Goal: Transaction & Acquisition: Book appointment/travel/reservation

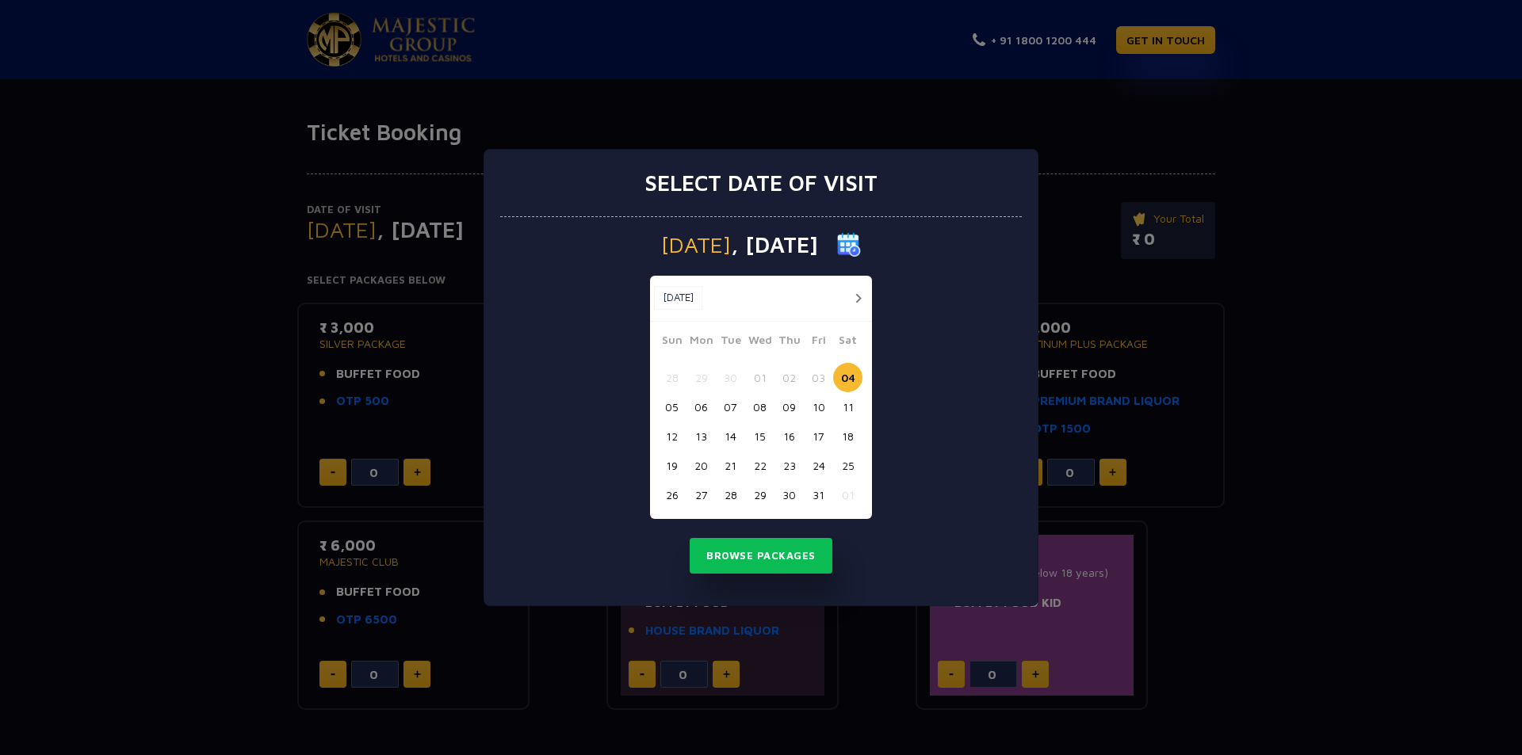
click at [403, 299] on div "Select date of visit [DATE] [DATE] [DATE] Sun Mon Tue Wed Thu Fri Sat 28 29 30 …" at bounding box center [761, 377] width 1522 height 755
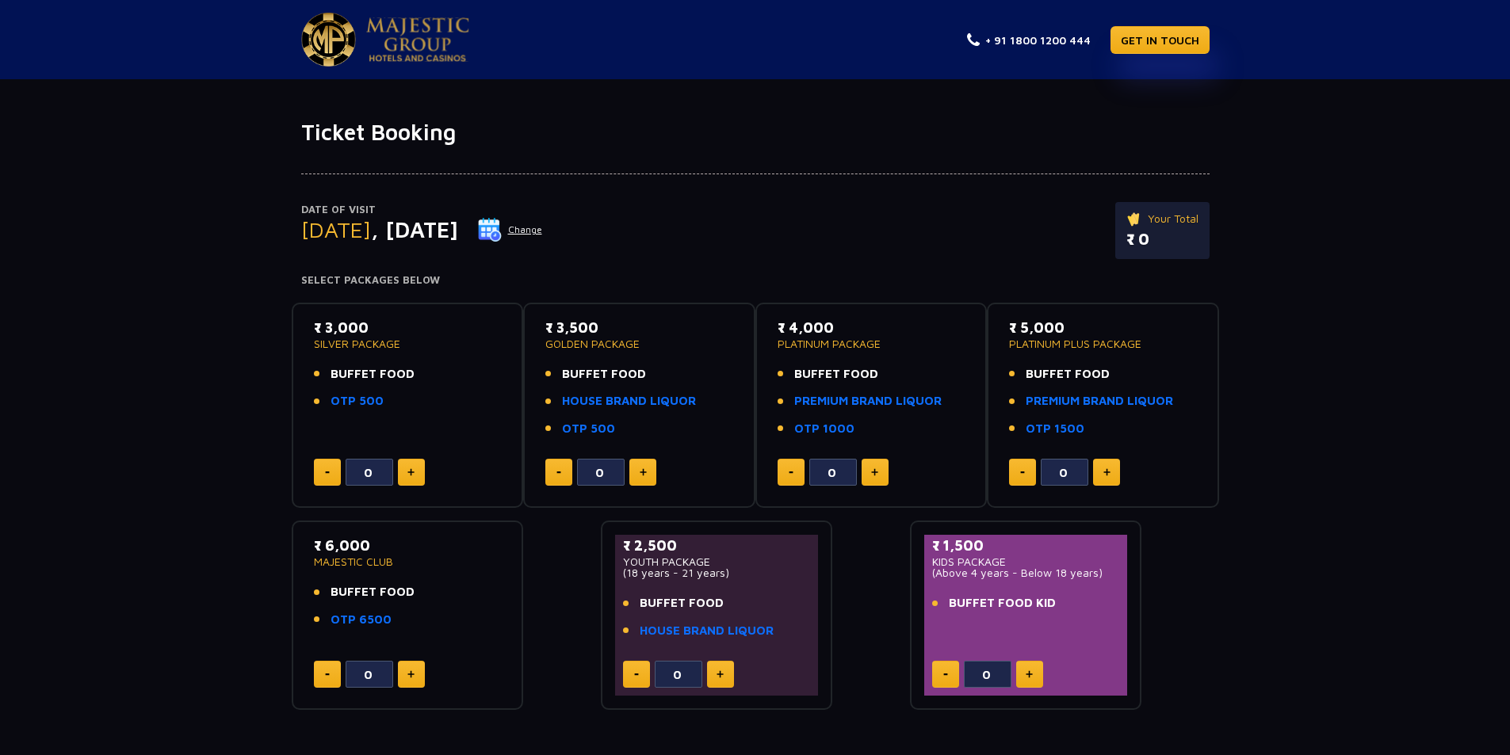
click at [419, 363] on div "₹ 3,000 SILVER PACKAGE BUFFET FOOD OTP 500" at bounding box center [408, 368] width 188 height 103
click at [393, 364] on div "₹ 3,000 SILVER PACKAGE BUFFET FOOD OTP 500" at bounding box center [408, 368] width 188 height 103
click at [359, 347] on p "SILVER PACKAGE" at bounding box center [408, 343] width 188 height 11
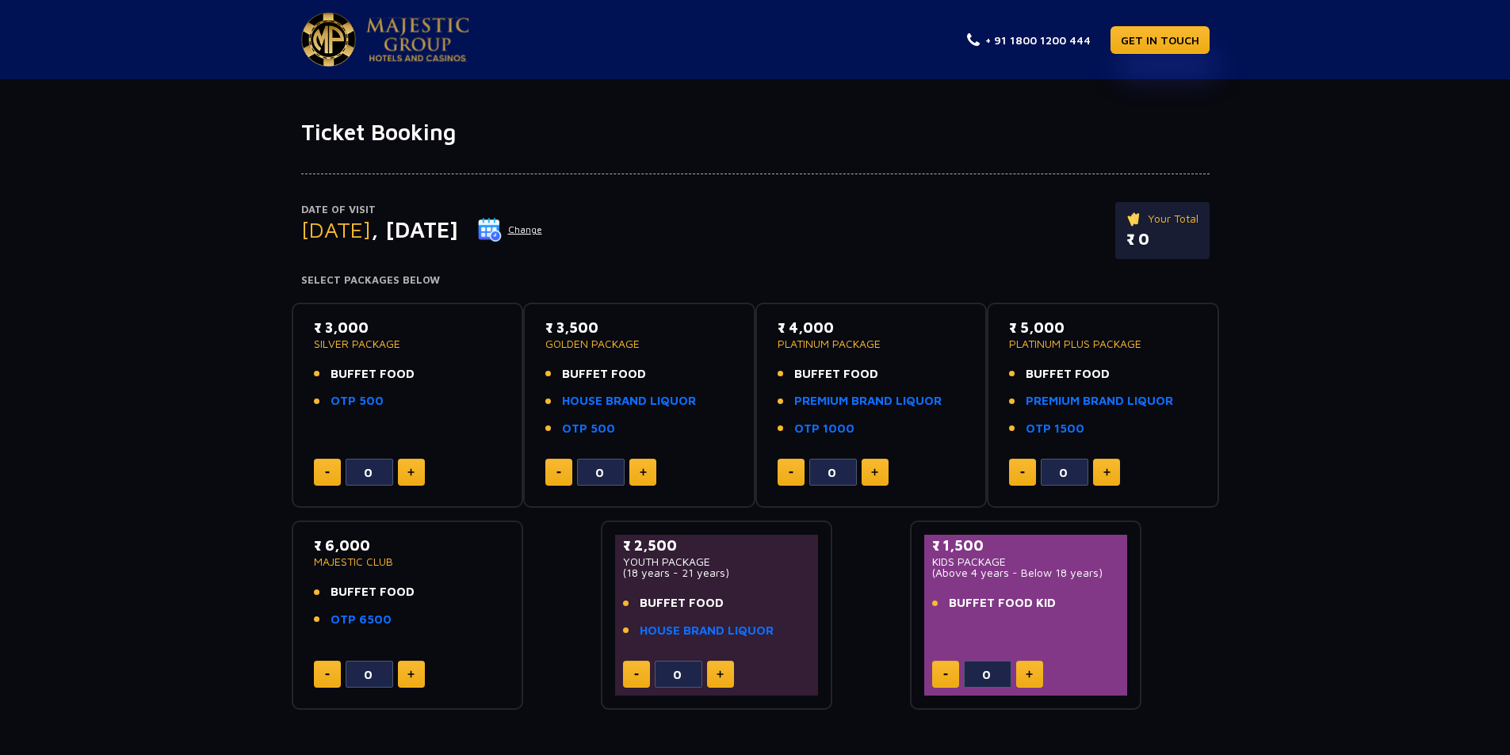
click at [359, 347] on p "SILVER PACKAGE" at bounding box center [408, 343] width 188 height 11
click at [467, 382] on li "BUFFET FOOD" at bounding box center [408, 374] width 188 height 18
